Goal: Information Seeking & Learning: Learn about a topic

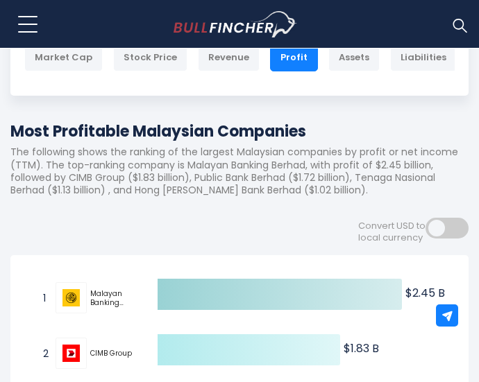
scroll to position [69, 0]
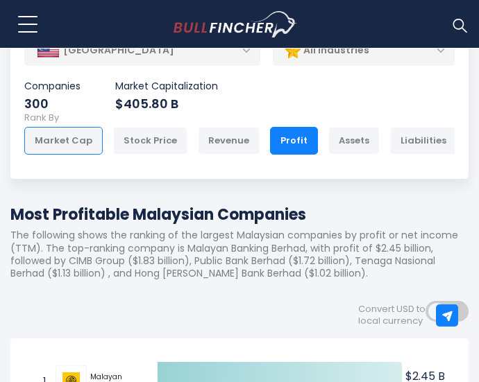
click at [69, 135] on div "Market Cap" at bounding box center [63, 141] width 78 height 28
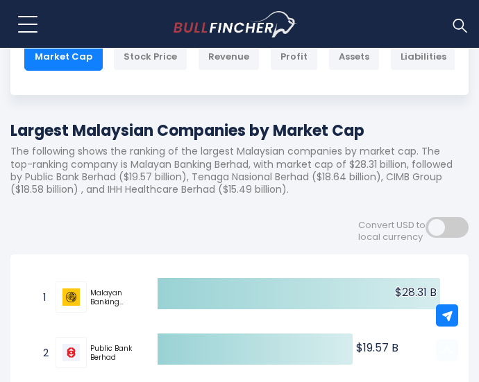
scroll to position [139, 0]
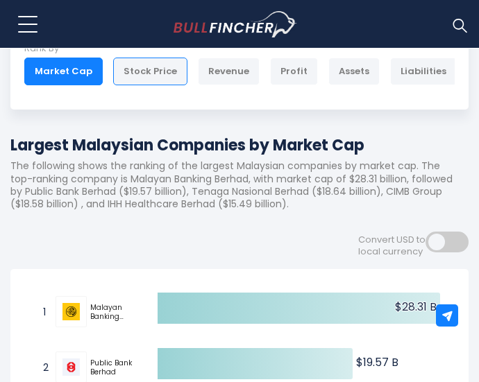
click at [149, 68] on div "Stock Price" at bounding box center [150, 72] width 74 height 28
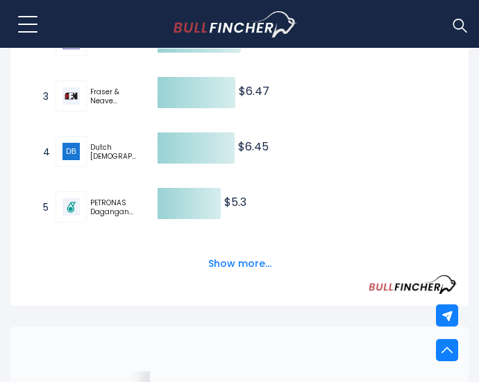
scroll to position [486, 0]
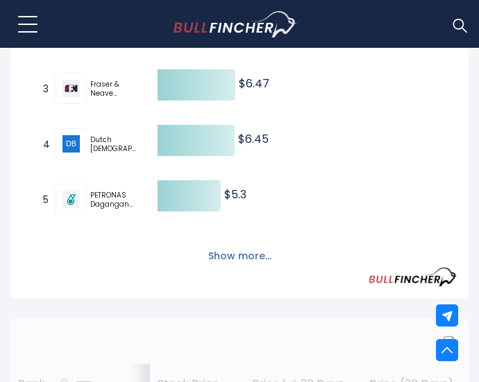
click at [218, 257] on button "Show more..." at bounding box center [240, 256] width 80 height 23
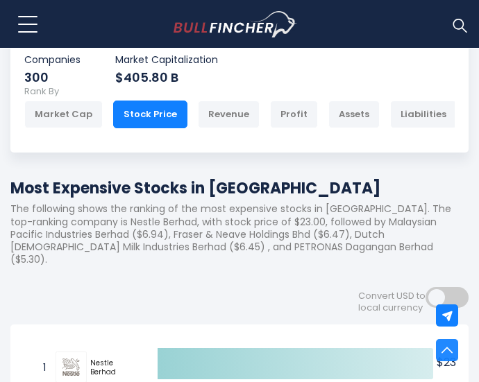
scroll to position [69, 0]
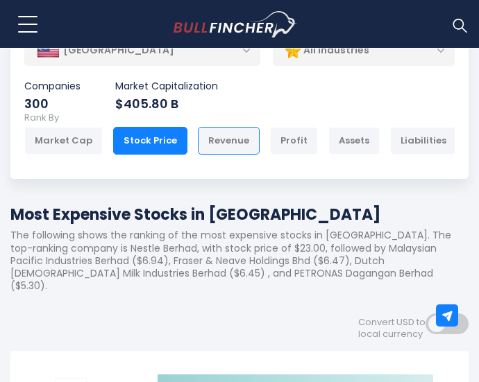
click at [206, 145] on div "Revenue" at bounding box center [229, 141] width 62 height 28
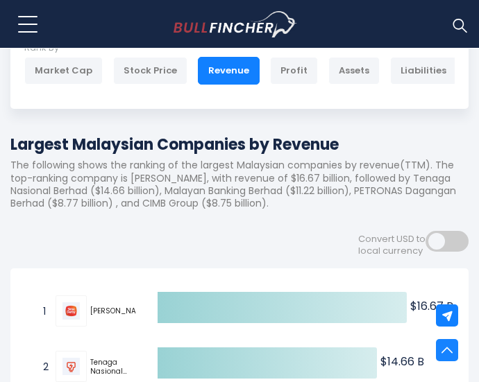
scroll to position [139, 0]
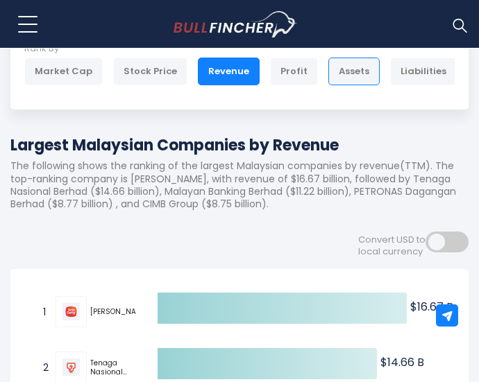
click at [339, 69] on div "Assets" at bounding box center [353, 72] width 51 height 28
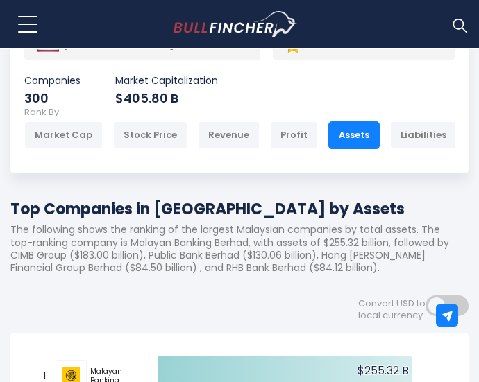
scroll to position [69, 0]
